Goal: Task Accomplishment & Management: Complete application form

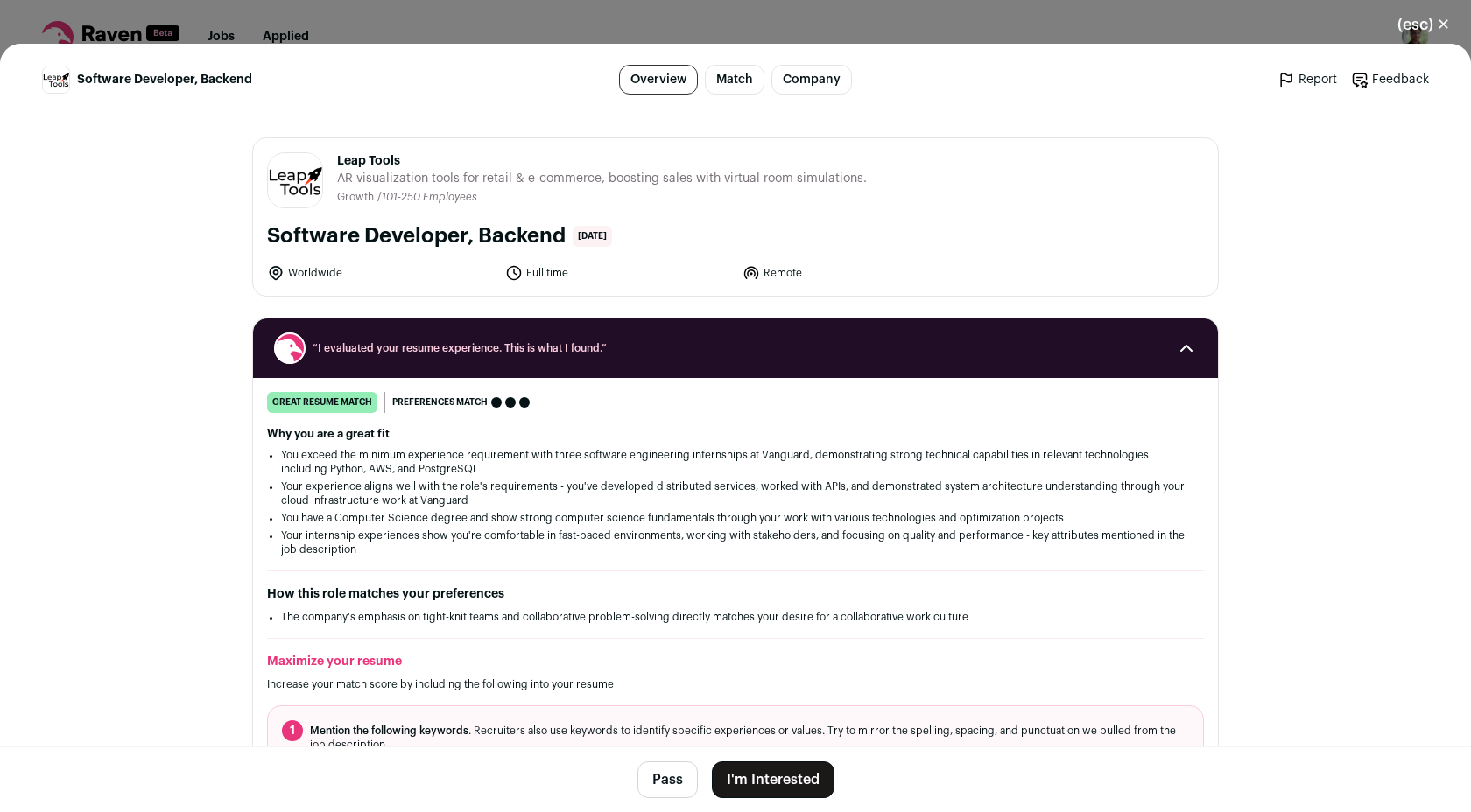
click at [803, 787] on button "I'm Interested" at bounding box center [772, 780] width 122 height 37
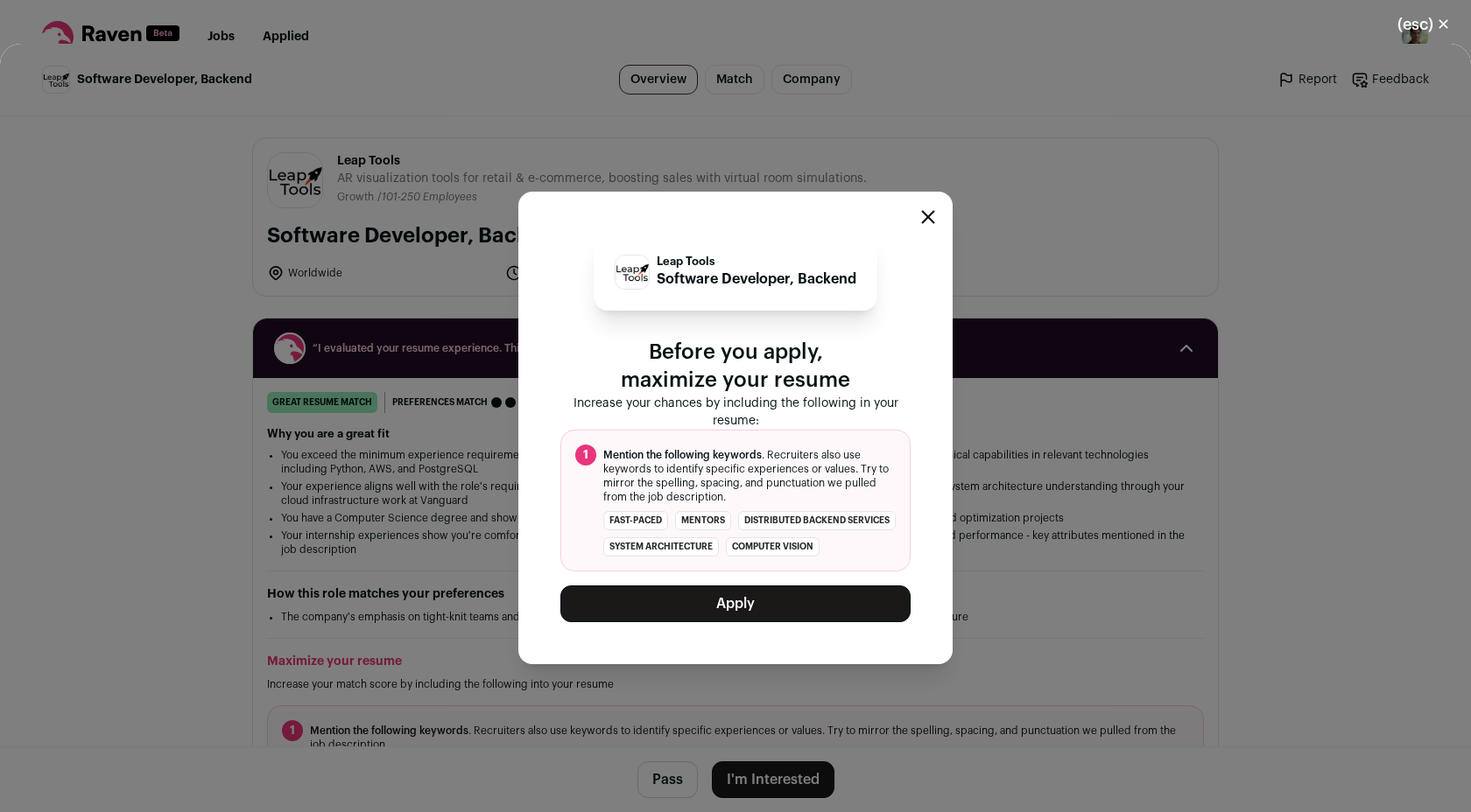
click at [779, 621] on button "Apply" at bounding box center [736, 604] width 350 height 37
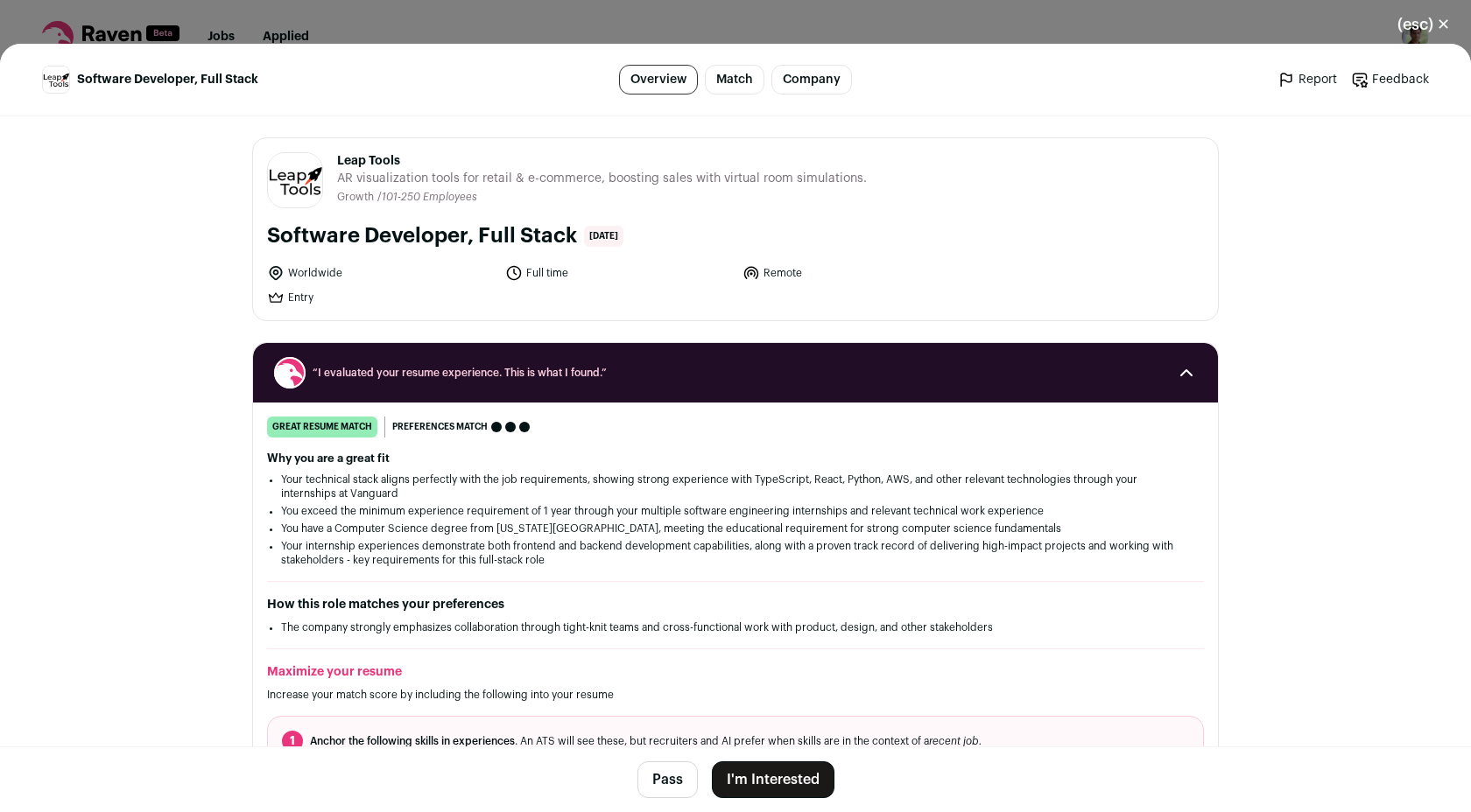
click at [779, 778] on button "I'm Interested" at bounding box center [772, 780] width 122 height 37
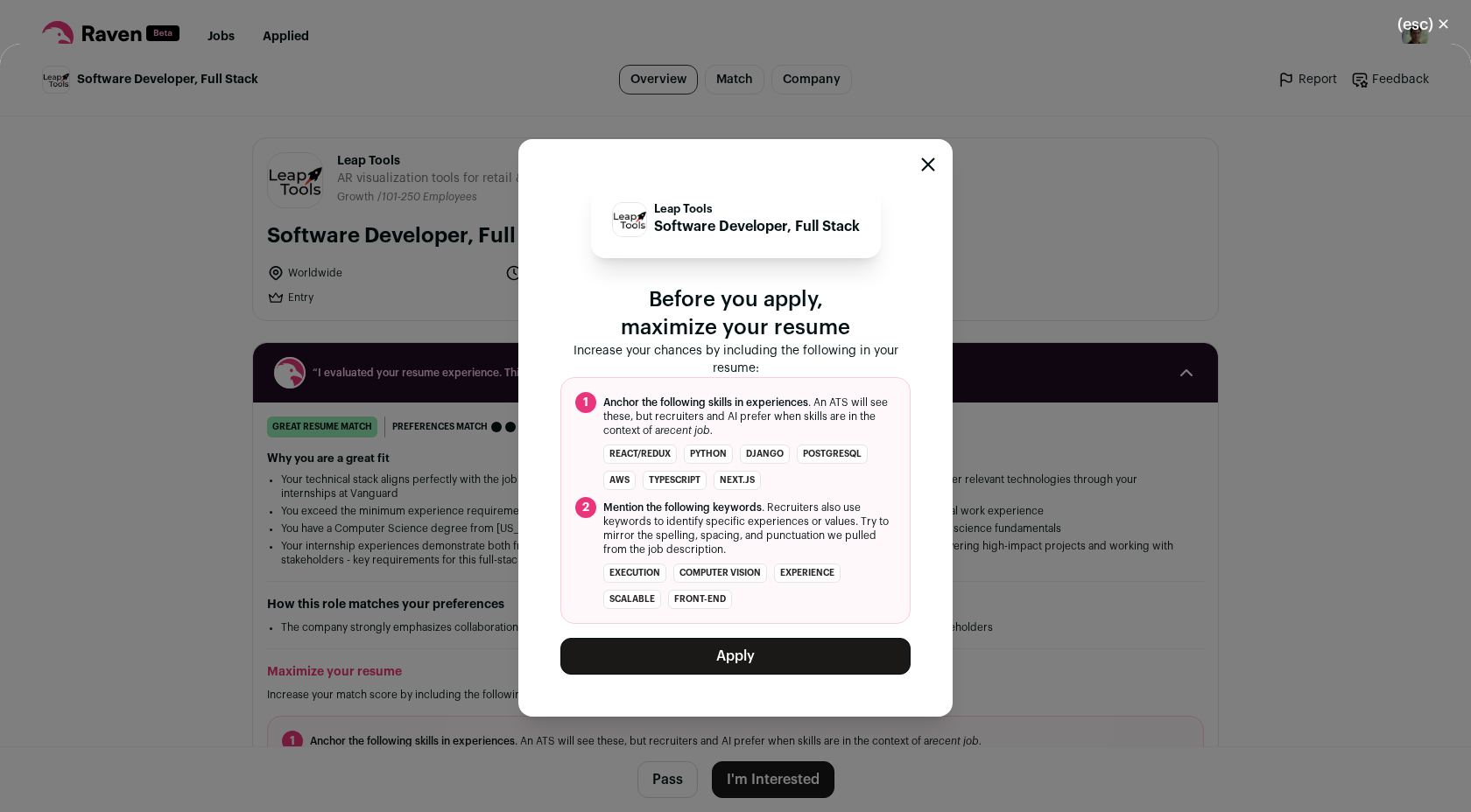
click at [785, 666] on button "Apply" at bounding box center [736, 656] width 350 height 37
